Goal: Information Seeking & Learning: Learn about a topic

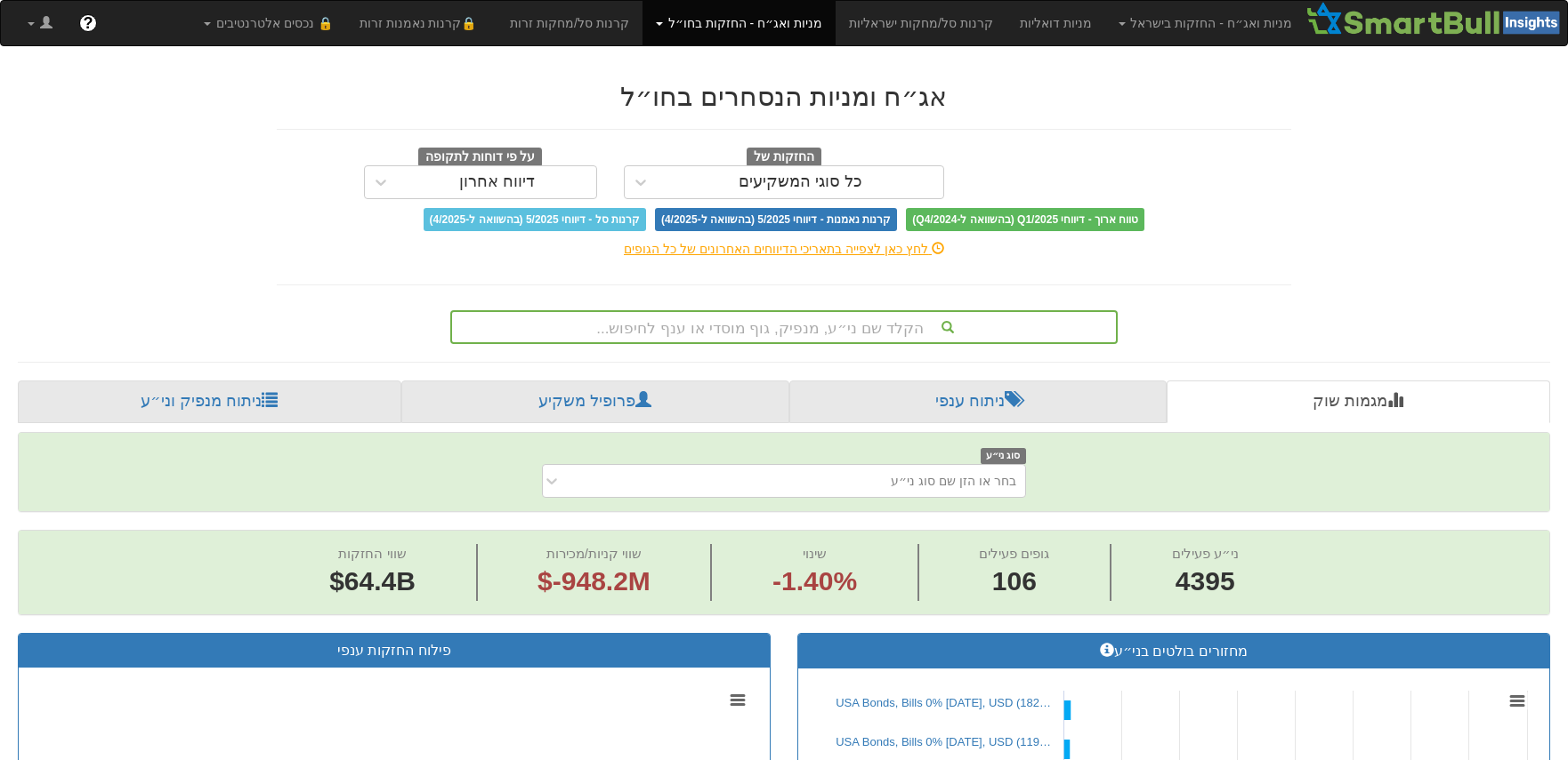
click at [850, 326] on div "הקלד שם ני״ע, מנפיק, גוף מוסדי או ענף לחיפוש..." at bounding box center [784, 327] width 664 height 30
click at [778, 326] on div "הקלד שם ני״ע, מנפיק, גוף מוסדי או ענף לחיפוש..." at bounding box center [784, 327] width 664 height 30
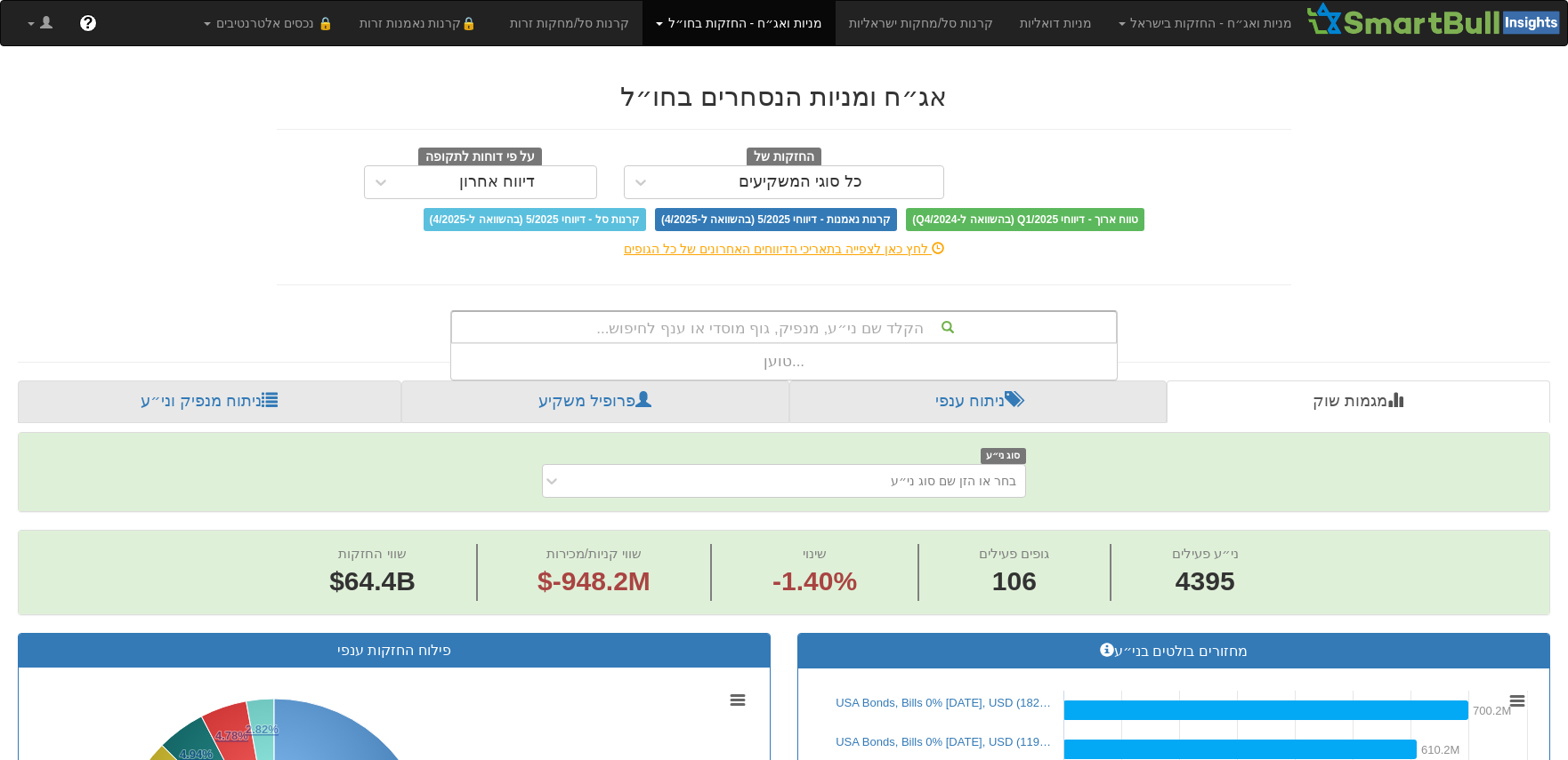
scroll to position [26, 0]
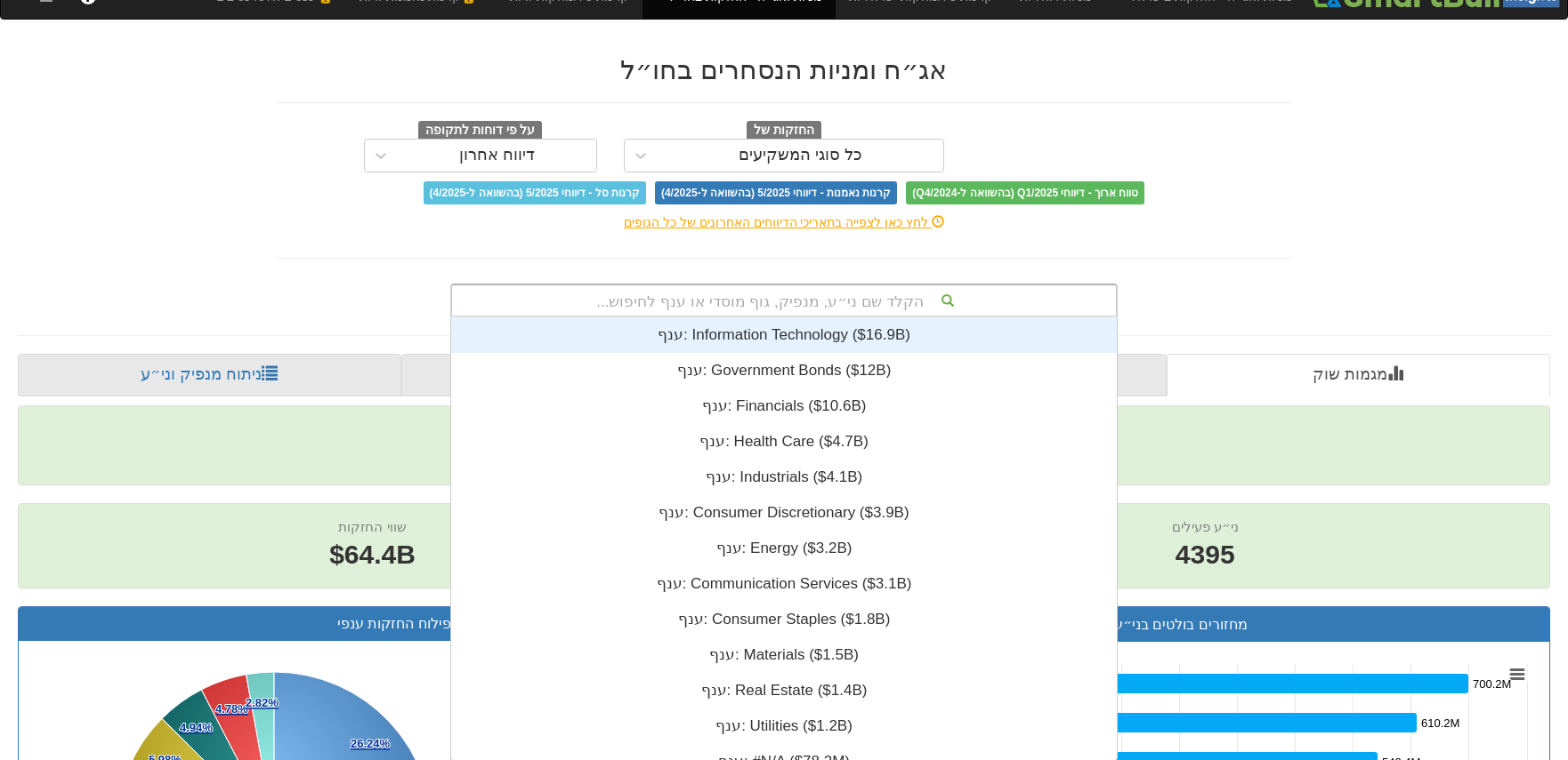
click at [758, 328] on div "ענף: ‎Information Technology ‎($16.9B)‏" at bounding box center [784, 336] width 666 height 36
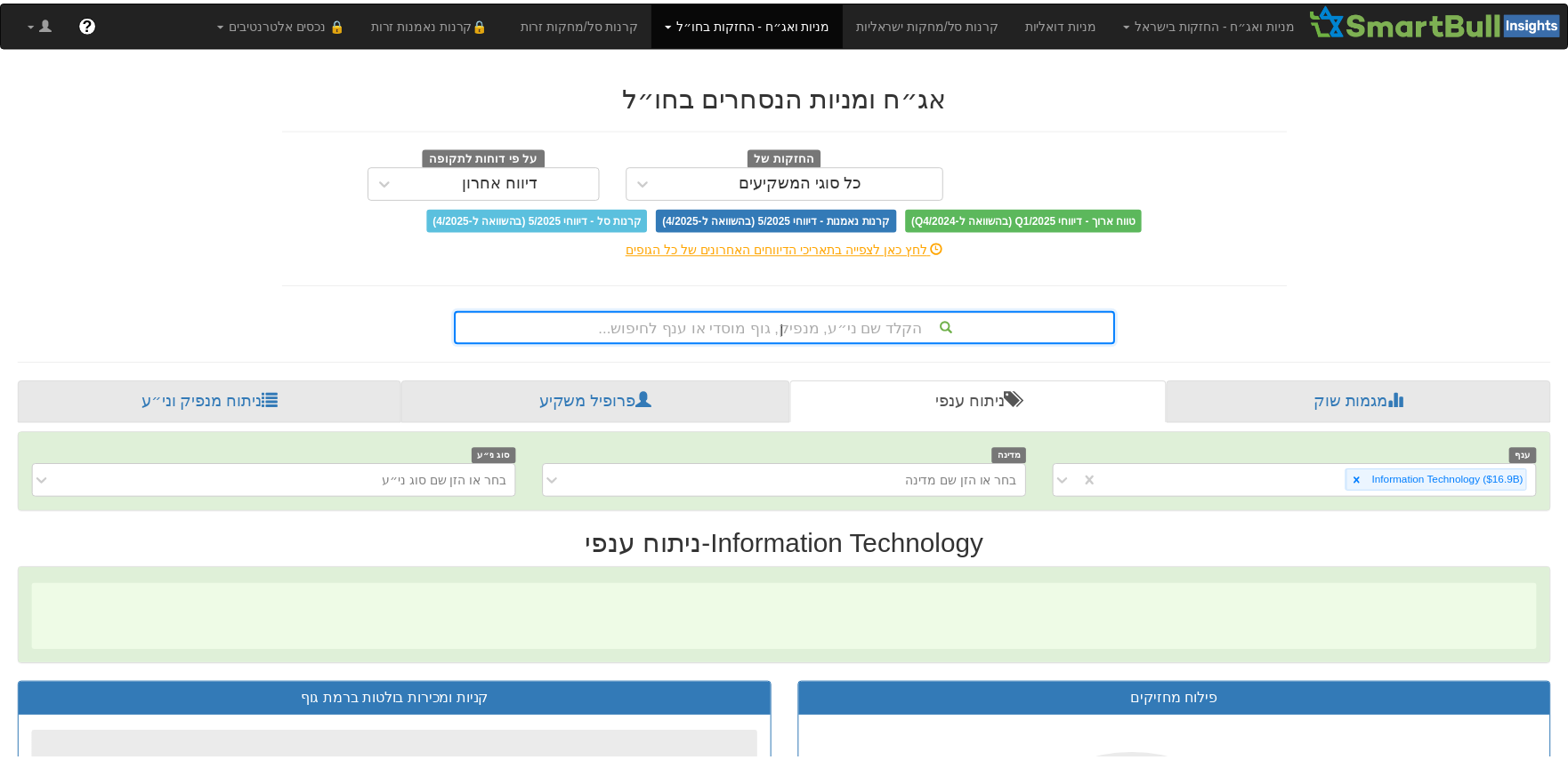
scroll to position [26, 0]
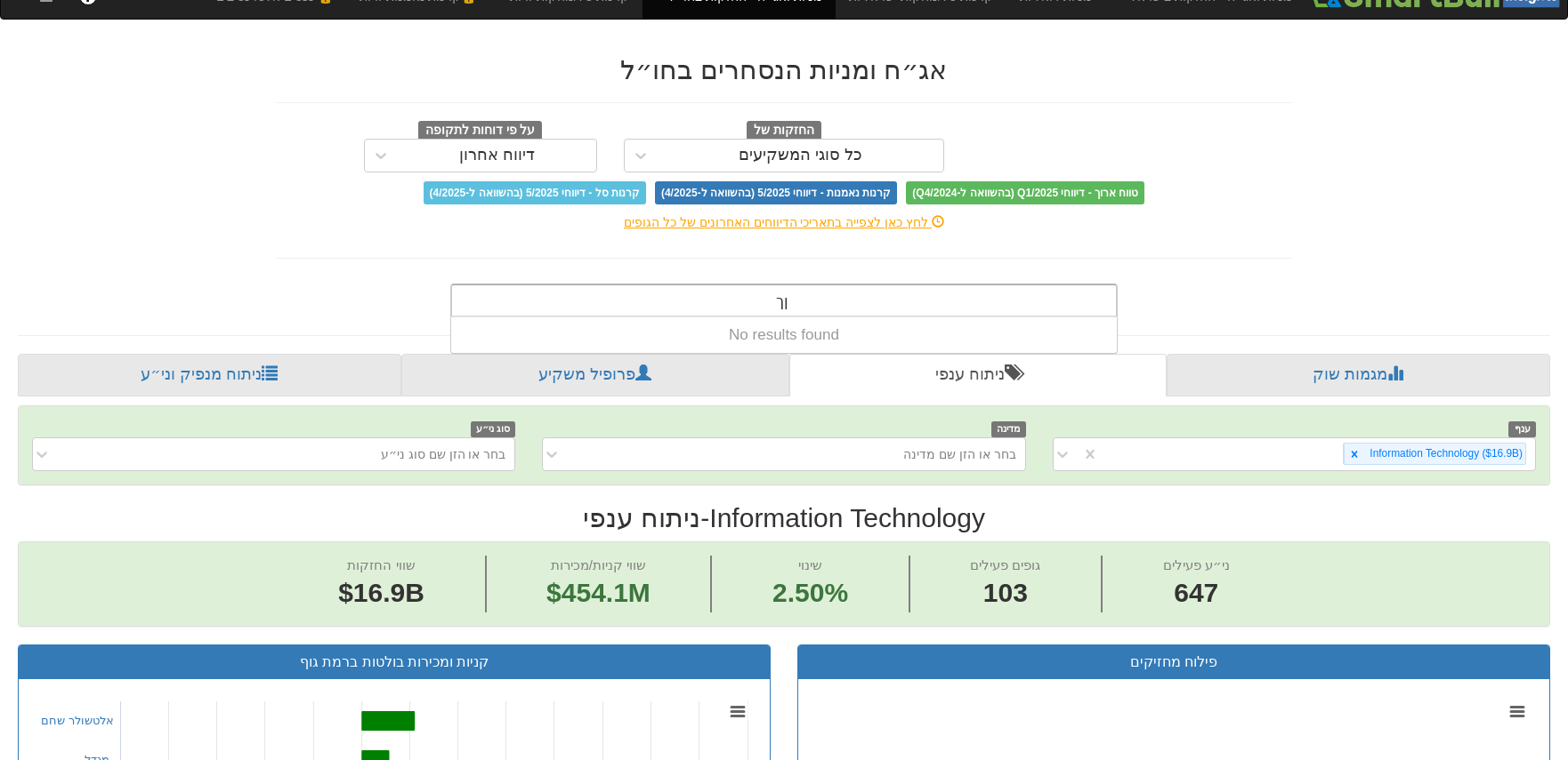
type input "ן"
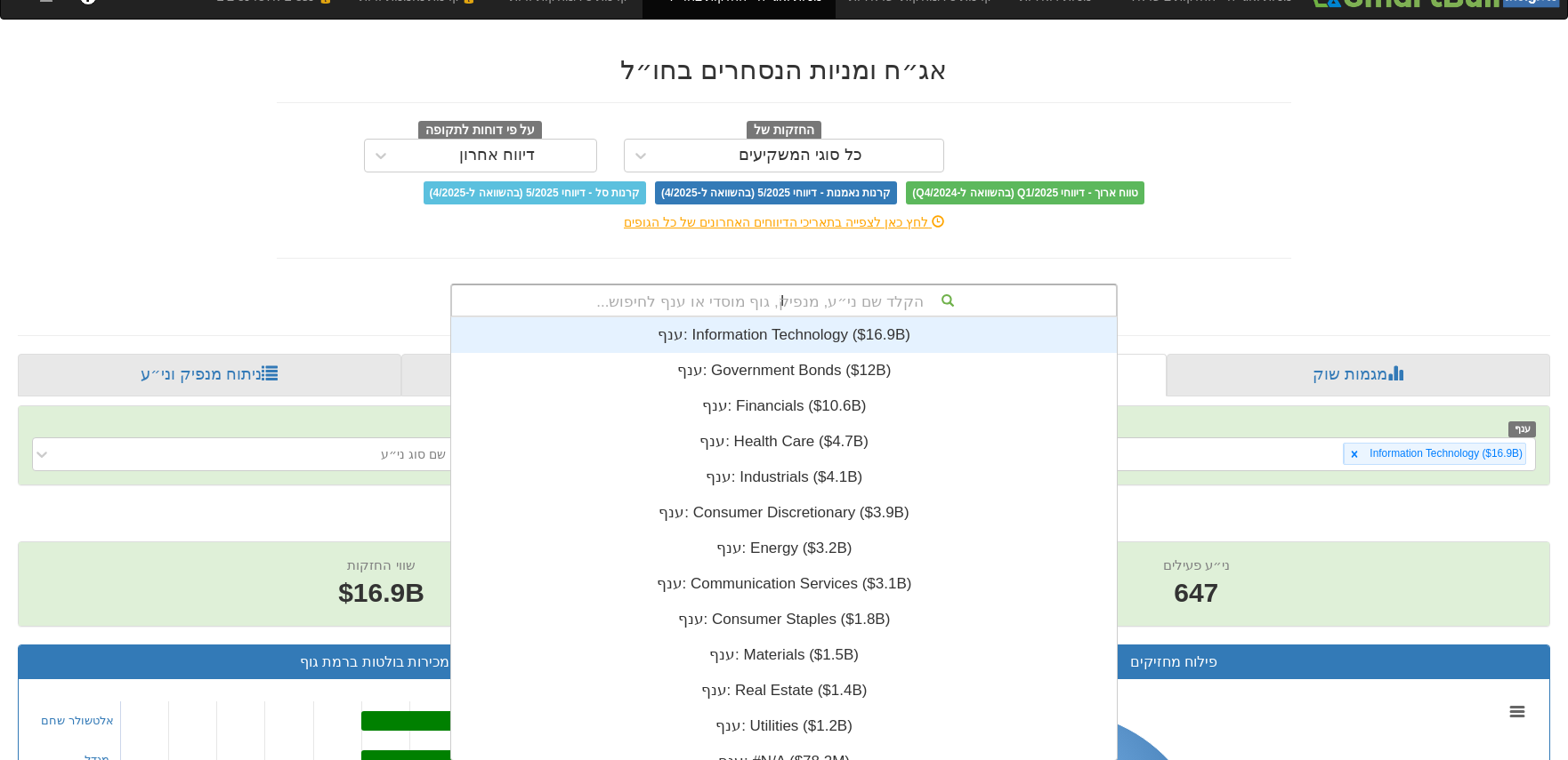
type input "i"
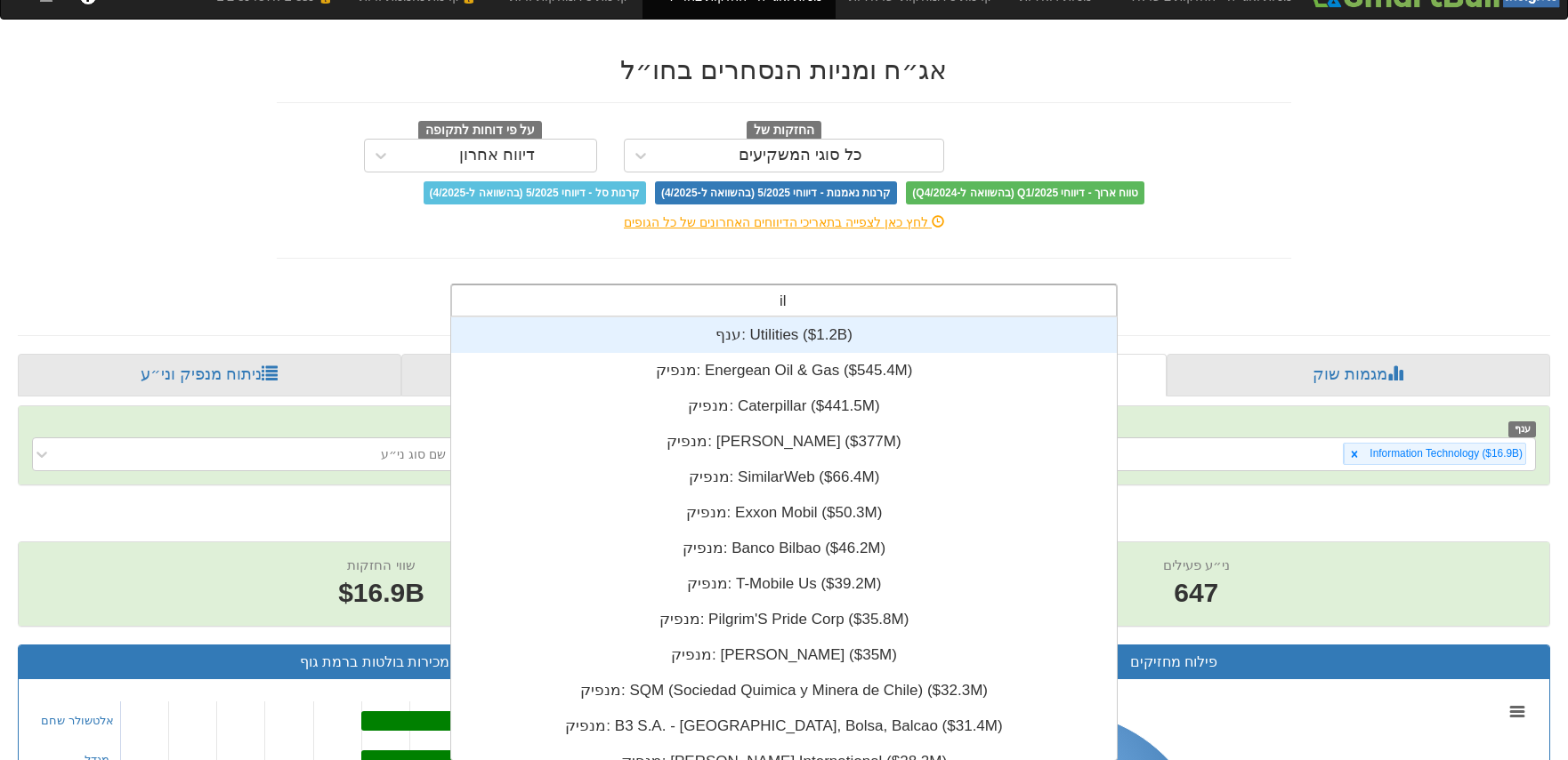
type input "i"
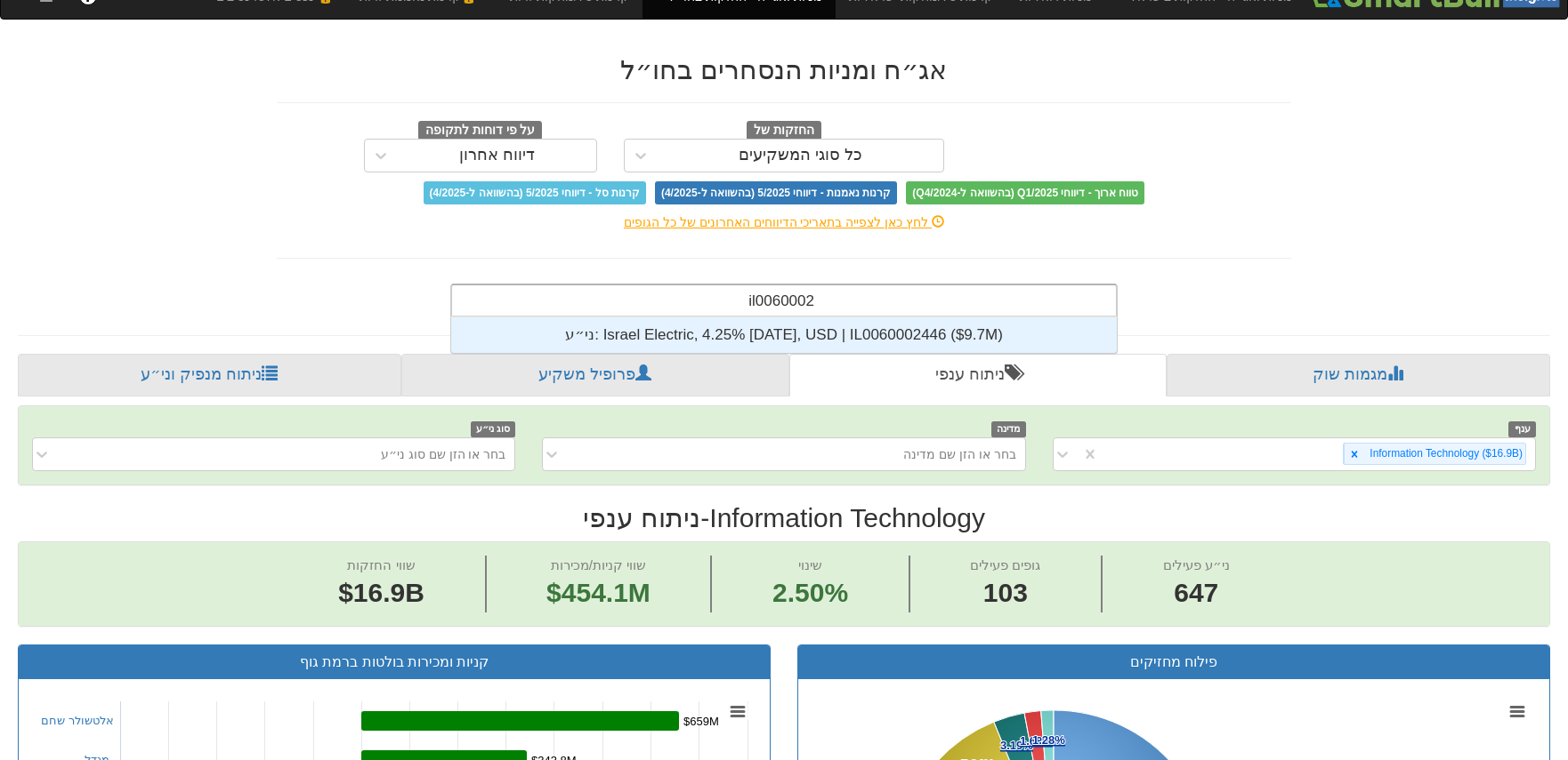
scroll to position [36, 0]
type input "il0060002446"
click at [796, 334] on div "ני״ע: ‎Israel Electric, 4.25% [DATE], USD | IL0060002446 ‎($9.7M)‏" at bounding box center [784, 336] width 666 height 36
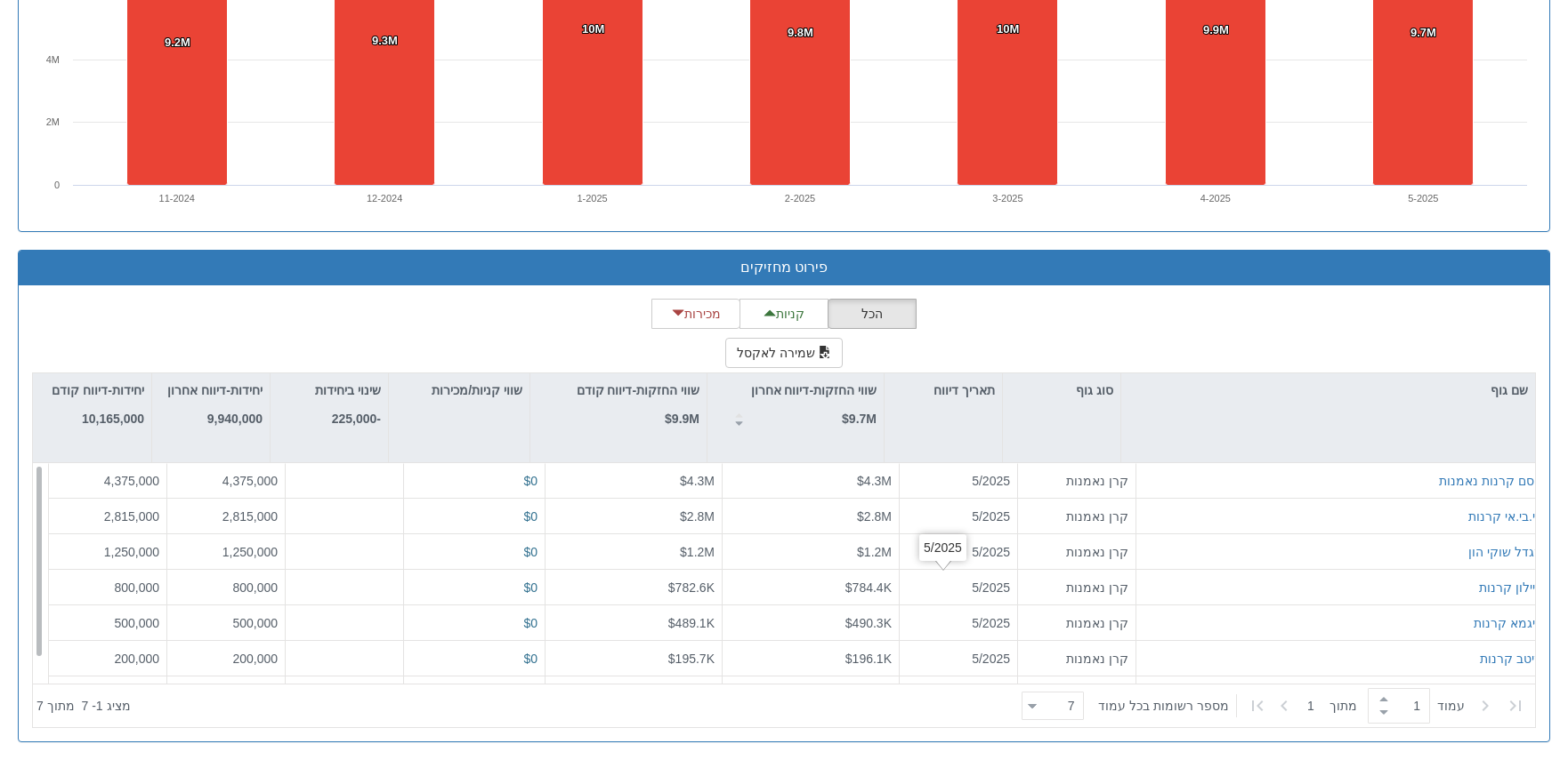
scroll to position [28, 0]
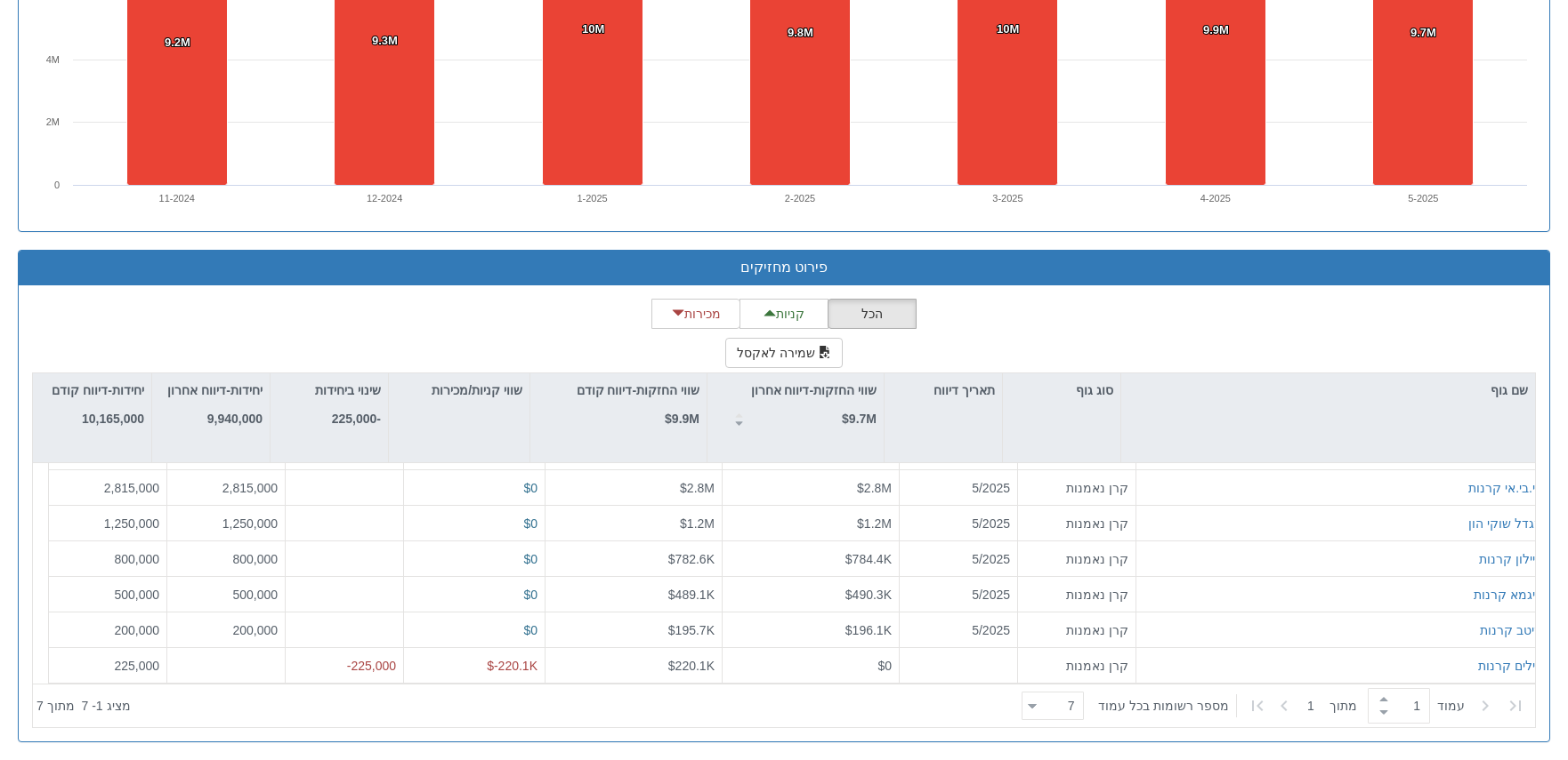
click at [1042, 700] on div "7 7" at bounding box center [1053, 706] width 62 height 28
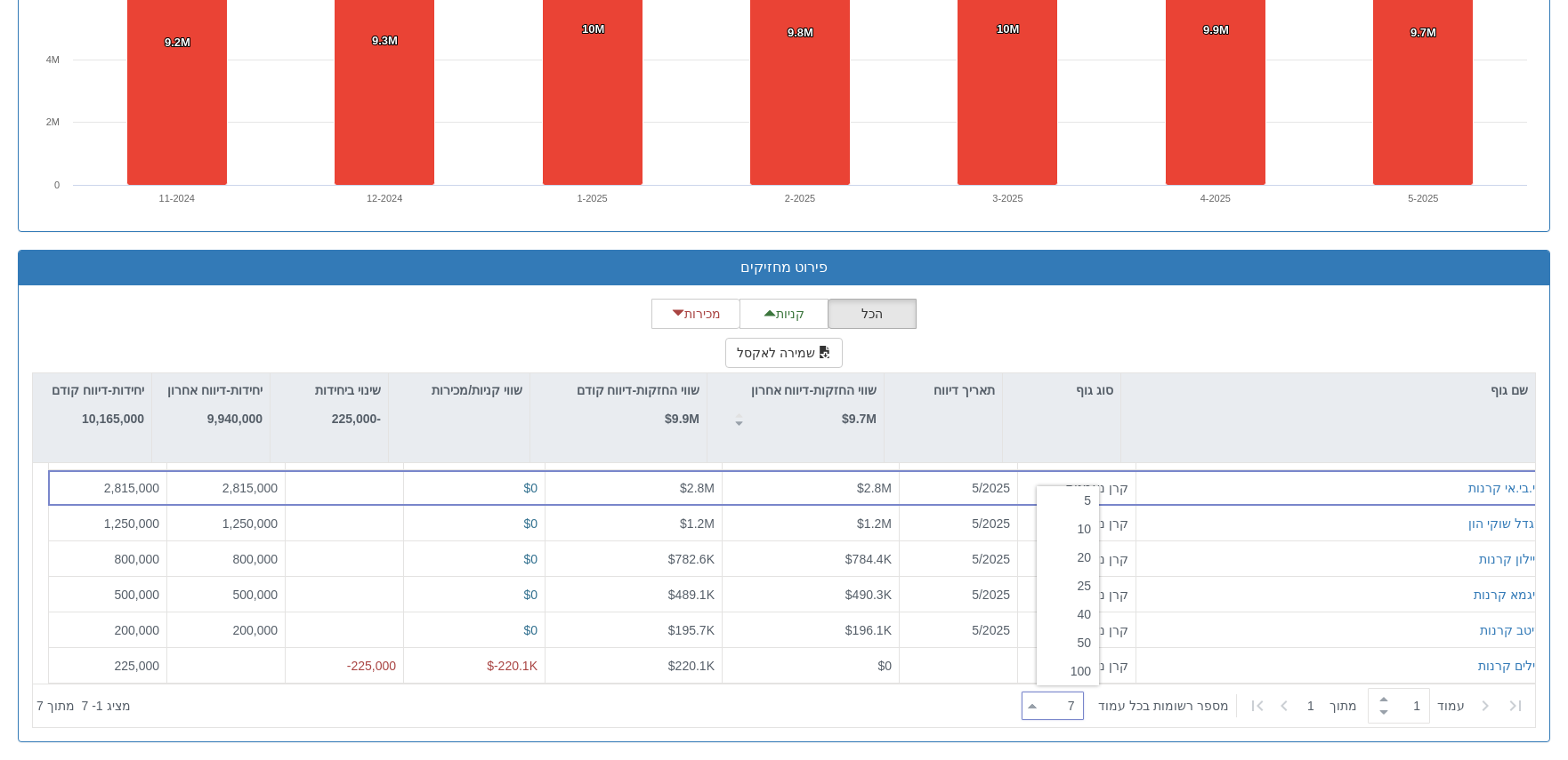
click at [1084, 557] on div "20" at bounding box center [1068, 558] width 62 height 28
type input "20"
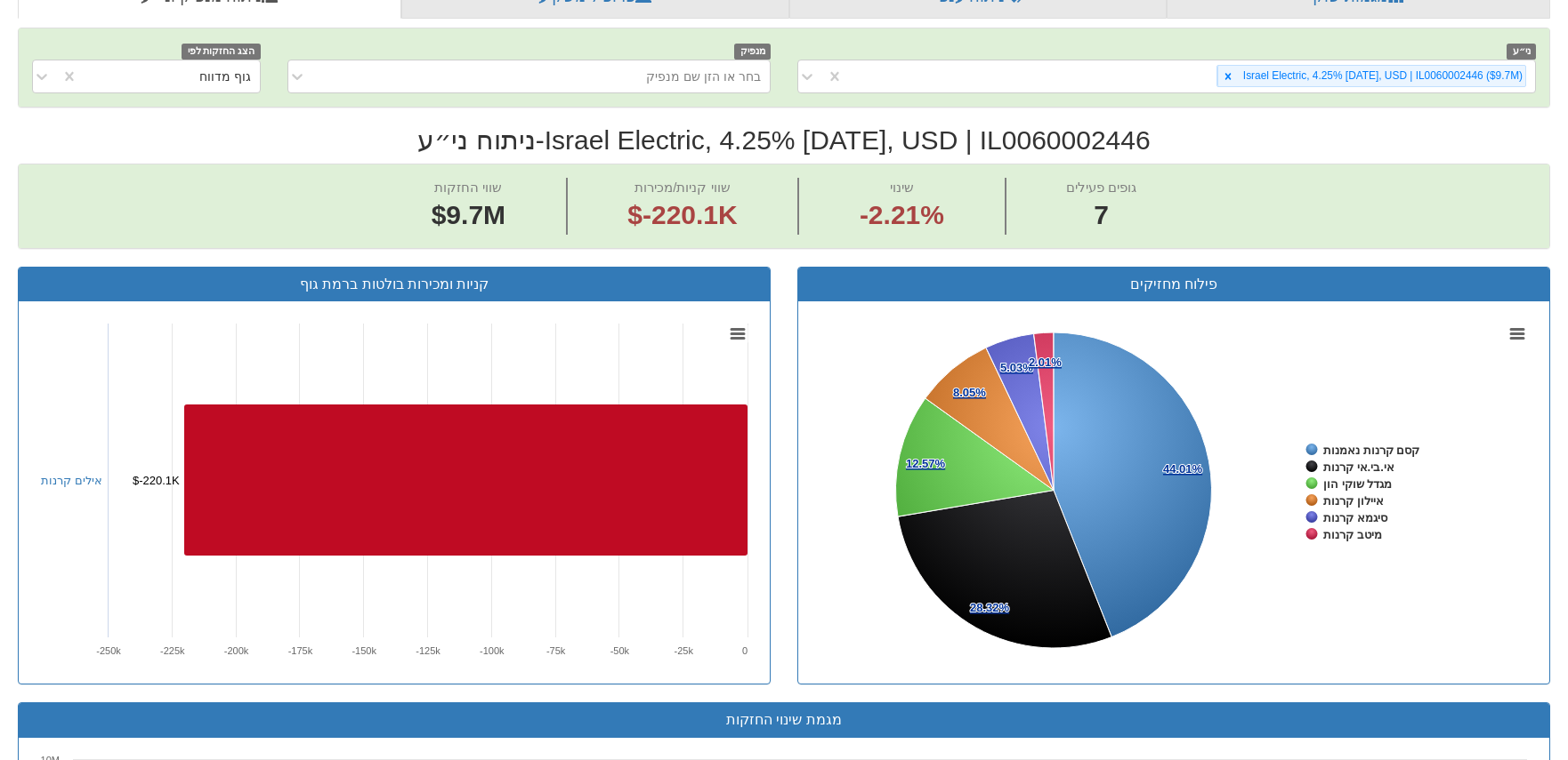
scroll to position [49, 0]
